Goal: Transaction & Acquisition: Download file/media

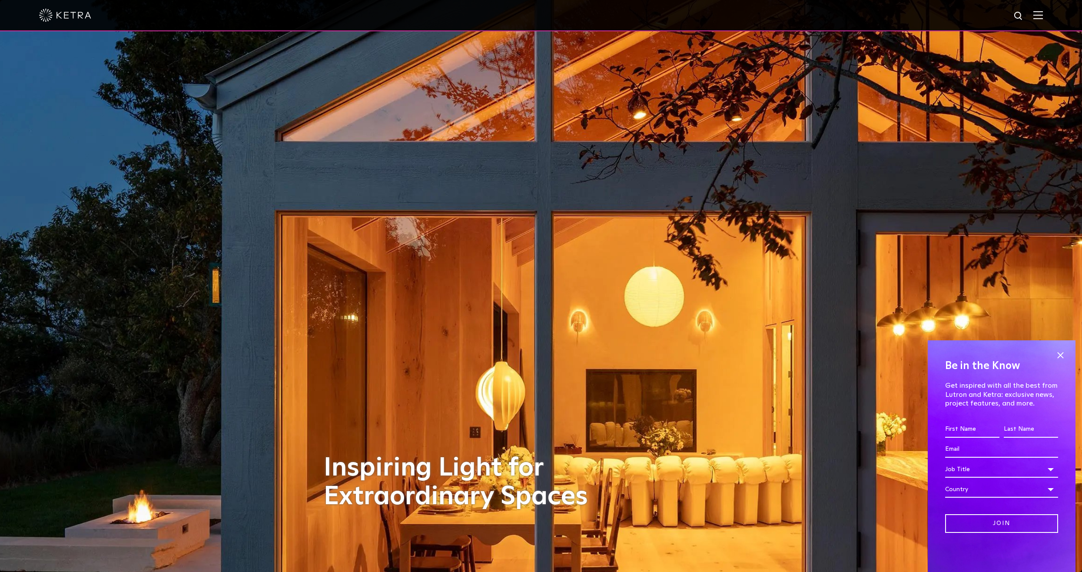
click at [1043, 10] on div at bounding box center [541, 15] width 1004 height 30
click at [1043, 17] on img at bounding box center [1039, 15] width 10 height 8
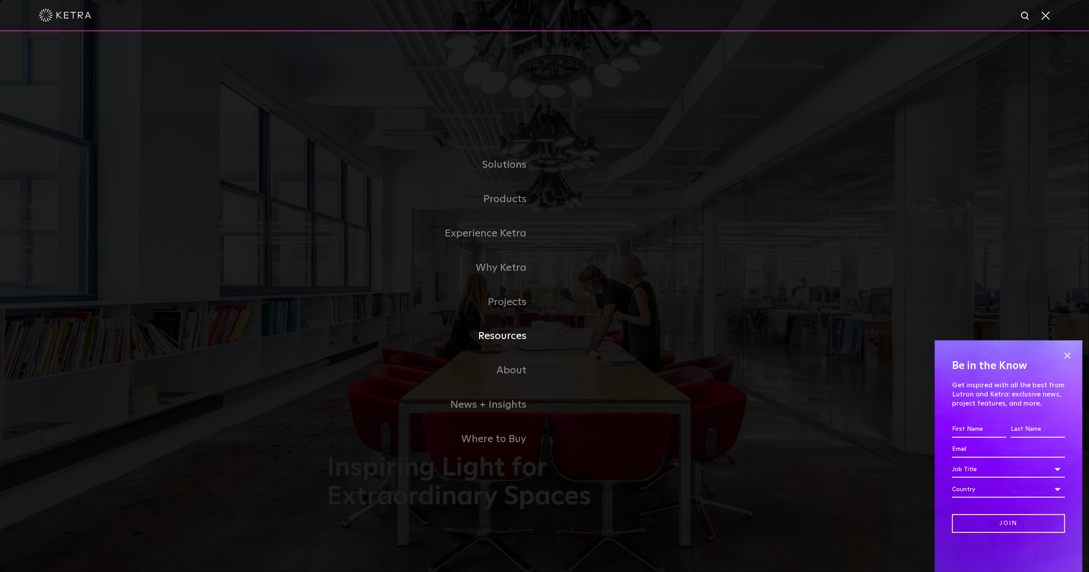
click at [502, 343] on link "Resources" at bounding box center [435, 336] width 217 height 34
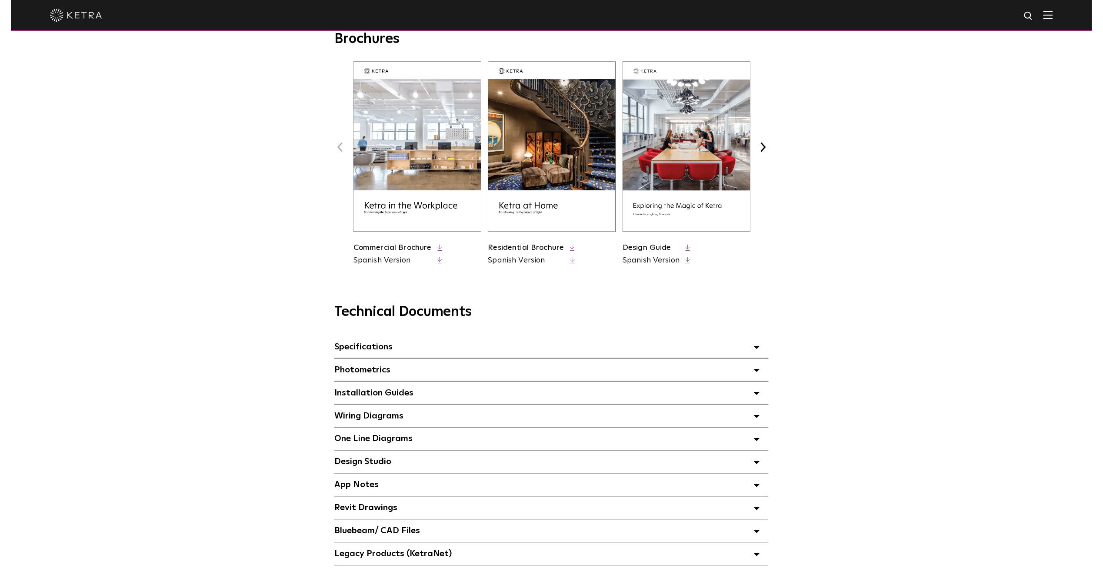
scroll to position [348, 0]
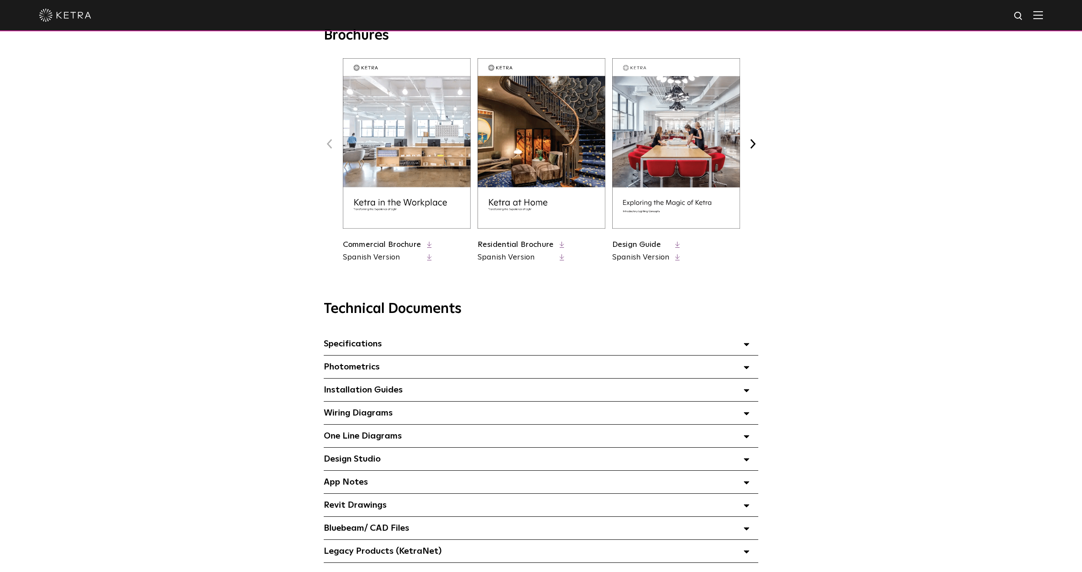
click at [749, 346] on icon at bounding box center [747, 344] width 6 height 3
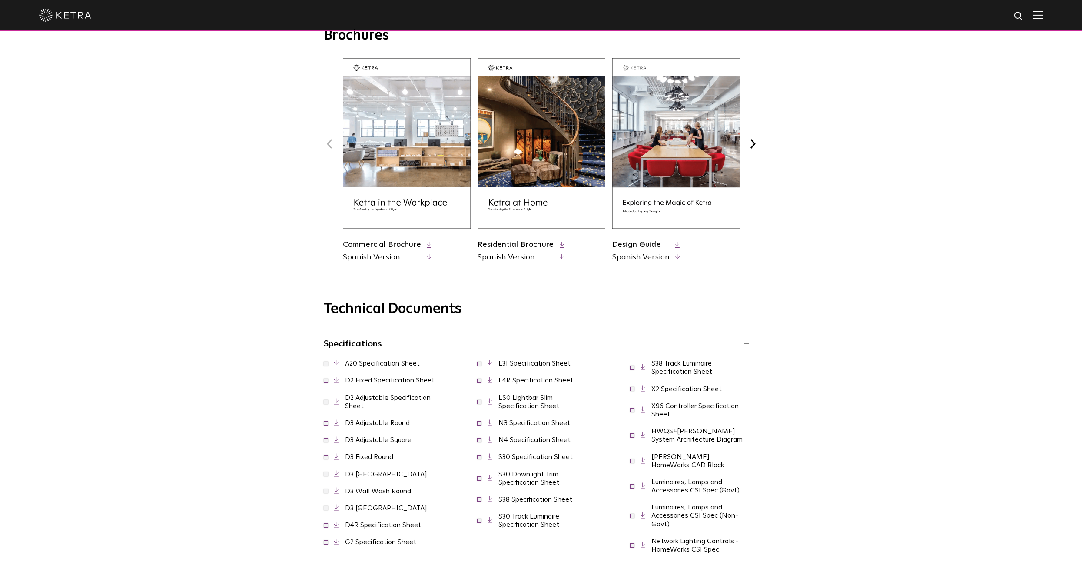
click at [395, 384] on link "D2 Fixed Specification Sheet" at bounding box center [390, 380] width 90 height 7
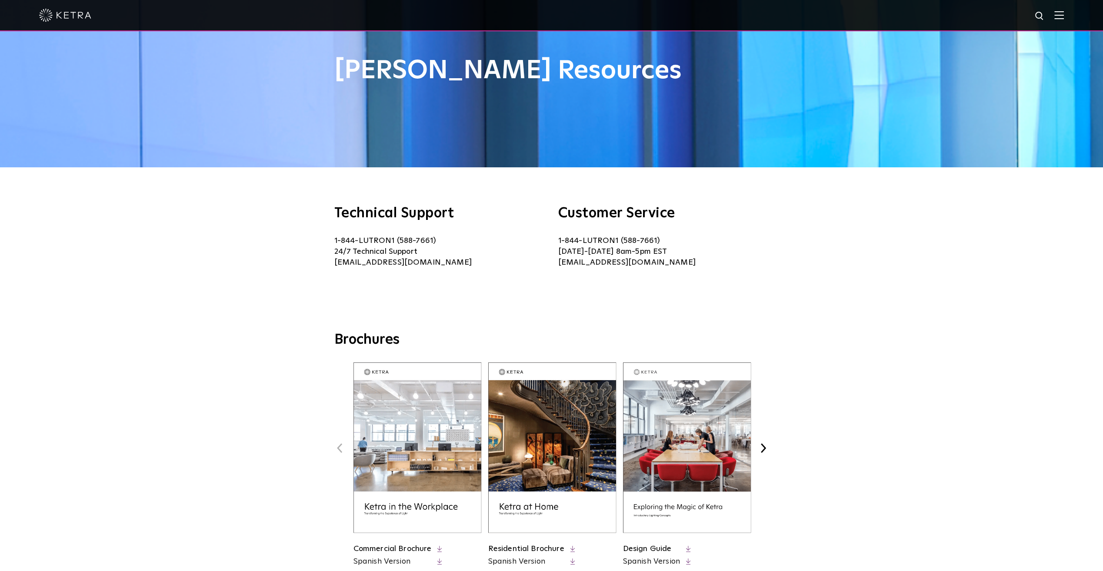
scroll to position [0, 0]
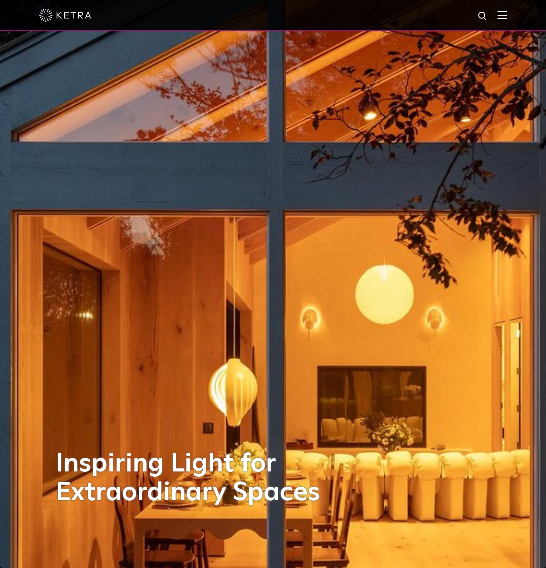
click at [505, 16] on img at bounding box center [502, 15] width 10 height 8
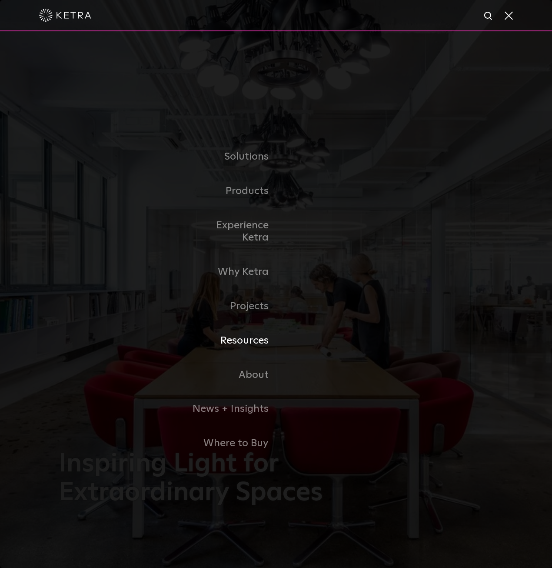
click at [259, 332] on link "Resources" at bounding box center [231, 340] width 89 height 34
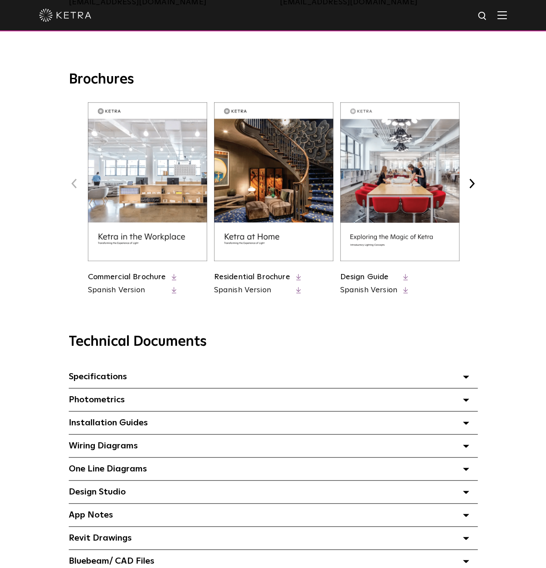
scroll to position [348, 0]
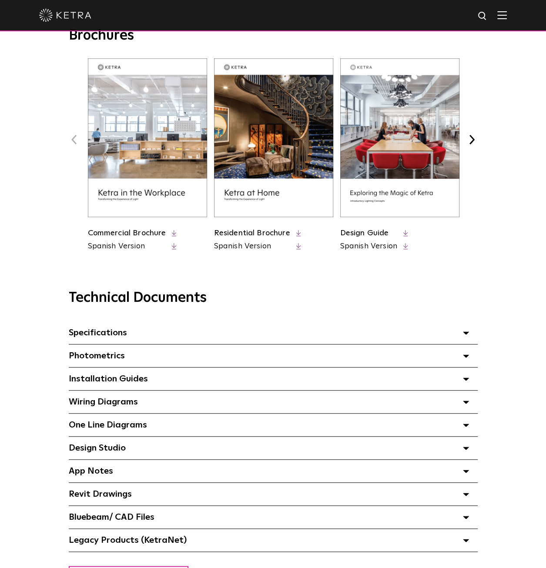
click at [179, 337] on div "Specifications Select checkboxes to use the bulk download option below" at bounding box center [273, 332] width 409 height 23
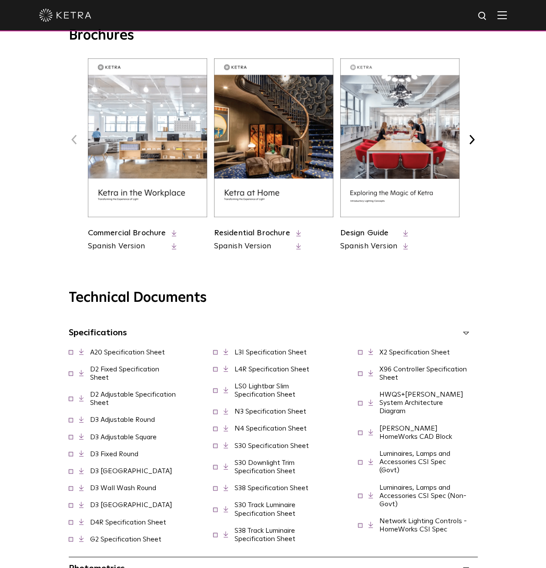
click at [125, 398] on link "D2 Adjustable Specification Sheet" at bounding box center [133, 398] width 86 height 15
click at [122, 372] on link "D2 Fixed Specification Sheet" at bounding box center [124, 373] width 69 height 15
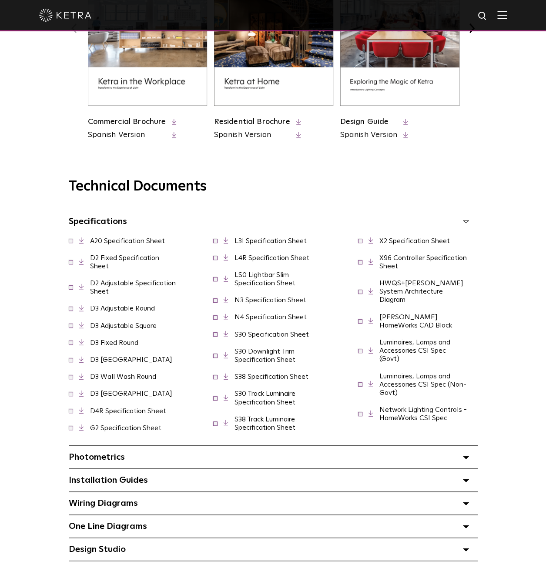
scroll to position [522, 0]
